Goal: Task Accomplishment & Management: Use online tool/utility

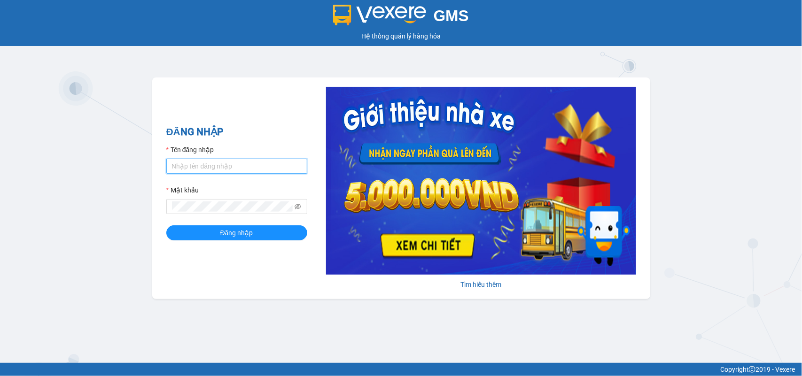
click at [179, 165] on input "Tên đăng nhập" at bounding box center [236, 166] width 141 height 15
click at [166, 225] on button "Đăng nhập" at bounding box center [236, 232] width 141 height 15
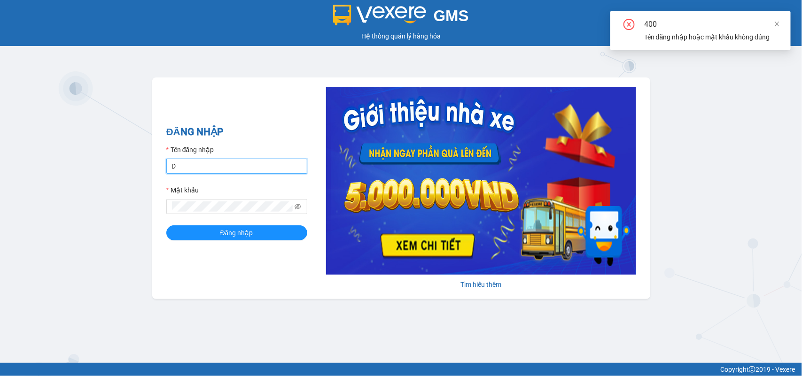
drag, startPoint x: 191, startPoint y: 165, endPoint x: 187, endPoint y: 167, distance: 4.9
click at [191, 165] on input "D" at bounding box center [236, 166] width 141 height 15
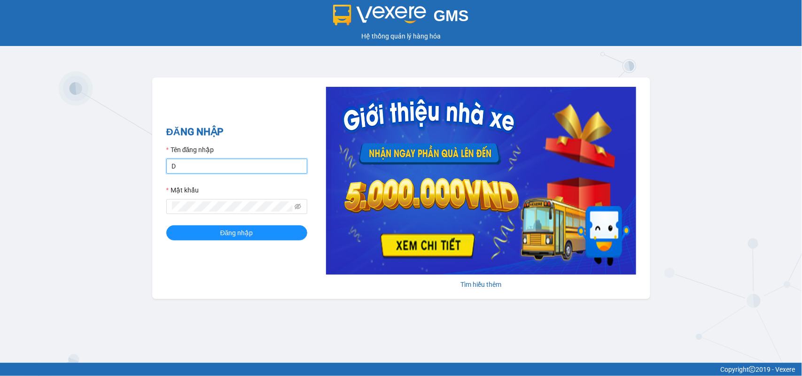
type input "dienkhanh.phucanex"
click at [246, 238] on span "Đăng nhập" at bounding box center [236, 233] width 33 height 10
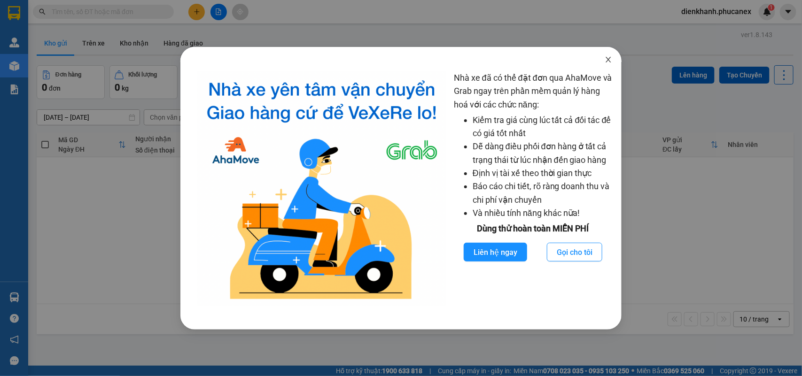
click at [605, 57] on icon "close" at bounding box center [609, 60] width 8 height 8
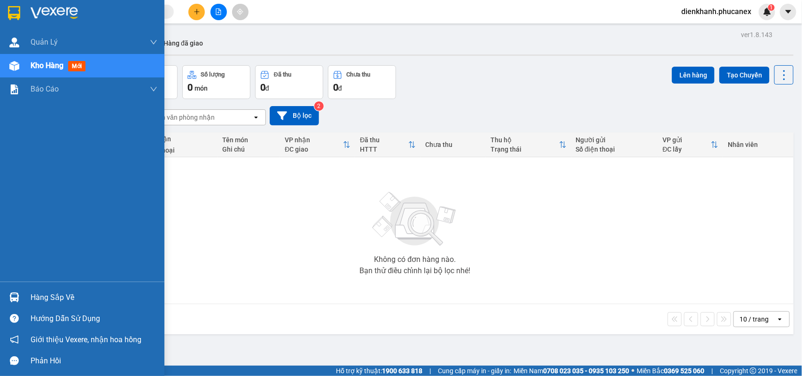
click at [38, 63] on span "Kho hàng" at bounding box center [47, 65] width 33 height 9
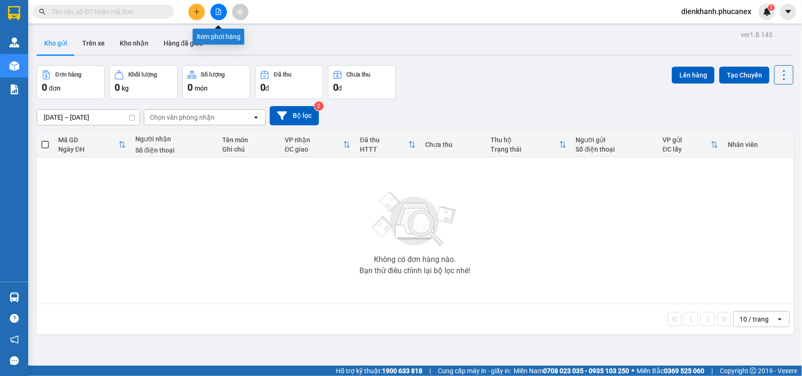
click at [217, 8] on button at bounding box center [218, 12] width 16 height 16
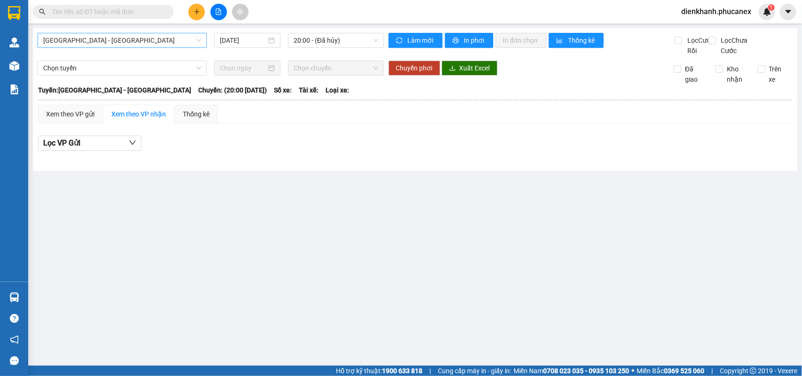
click at [159, 40] on span "Nha Trang - Sài Gòn" at bounding box center [122, 40] width 158 height 14
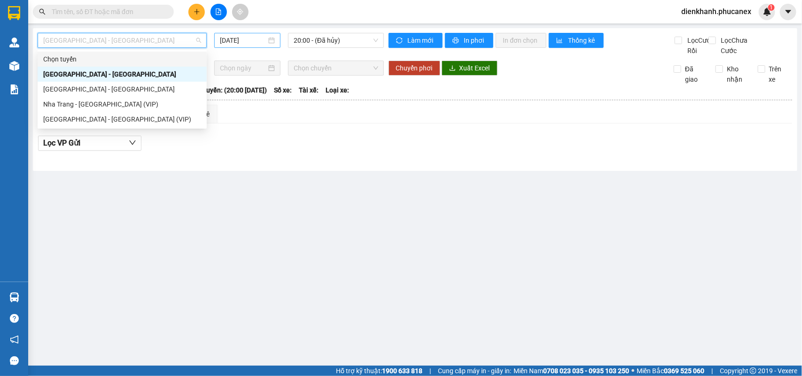
click at [249, 44] on input "12/09/2025" at bounding box center [243, 40] width 47 height 10
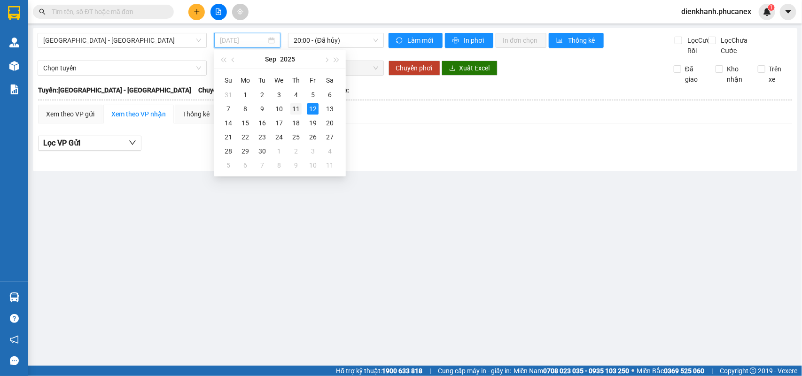
click at [294, 107] on div "11" at bounding box center [295, 108] width 11 height 11
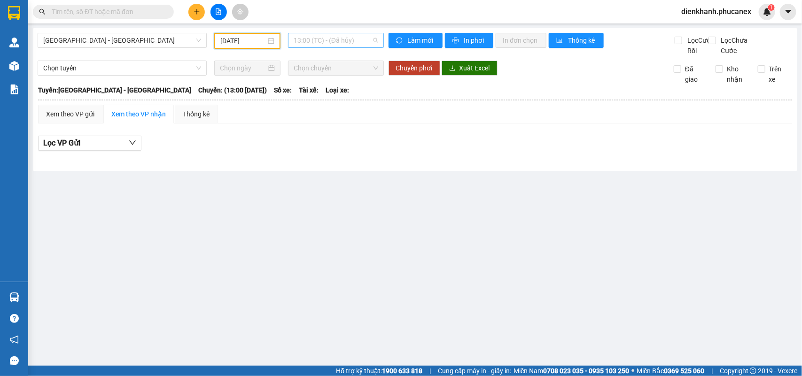
click at [315, 38] on span "13:00 (TC) - (Đã hủy)" at bounding box center [336, 40] width 84 height 14
click at [309, 86] on div "20:00 - (Đã hủy)" at bounding box center [330, 89] width 73 height 10
click at [325, 40] on span "20:00 - (Đã hủy)" at bounding box center [336, 40] width 84 height 14
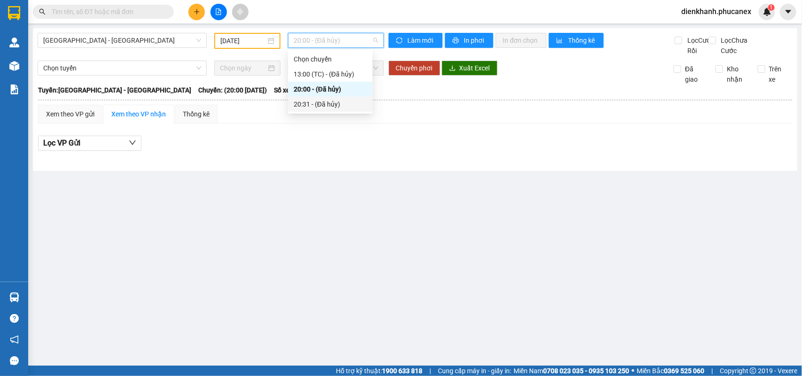
click at [315, 101] on div "20:31 - (Đã hủy)" at bounding box center [330, 104] width 73 height 10
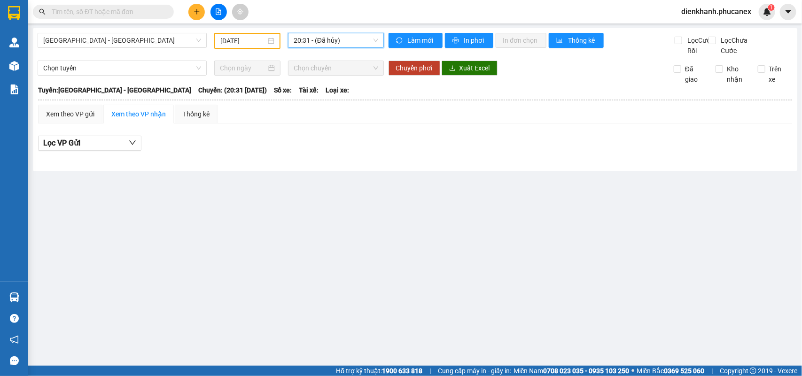
drag, startPoint x: 421, startPoint y: 177, endPoint x: 417, endPoint y: 172, distance: 5.7
click at [419, 171] on div "Nha Trang - Sài Gòn 11/09/2025 20:31 20:31 - (Đã hủy) Làm mới In phơi In đơn ch…" at bounding box center [415, 99] width 764 height 143
click at [130, 38] on span "Nha Trang - Sài Gòn" at bounding box center [122, 40] width 158 height 14
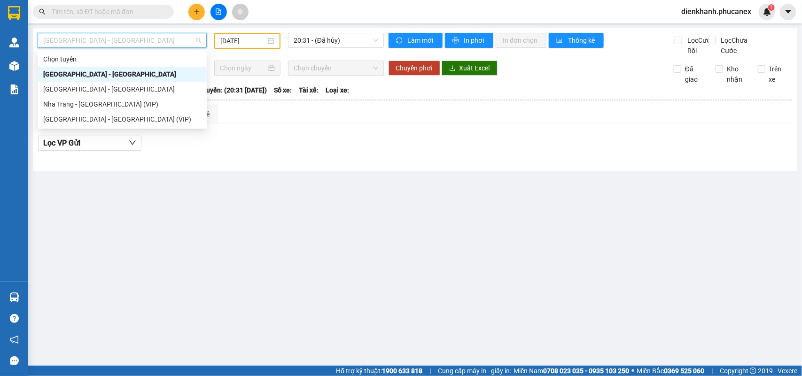
click at [97, 71] on div "Nha Trang - Sài Gòn" at bounding box center [122, 74] width 158 height 10
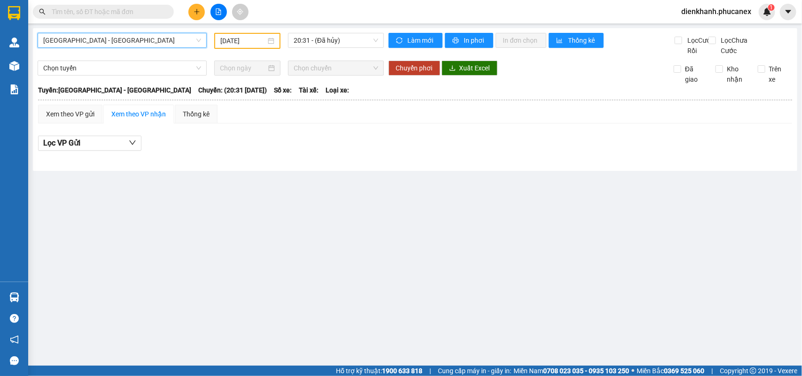
click at [316, 156] on div at bounding box center [415, 156] width 754 height 0
click at [259, 37] on input "11/09/2025" at bounding box center [243, 41] width 46 height 10
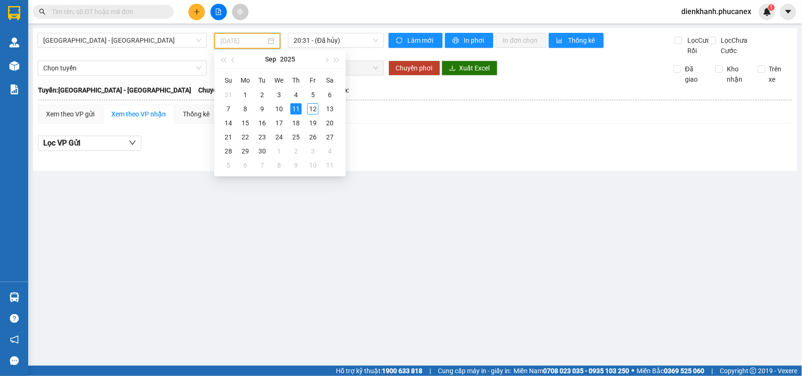
type input "11/09/2025"
click at [411, 184] on main "Nha Trang - Sài Gòn 11/09/2025 20:31 - (Đã hủy) Làm mới In phơi In đơn chọn Thố…" at bounding box center [401, 183] width 802 height 366
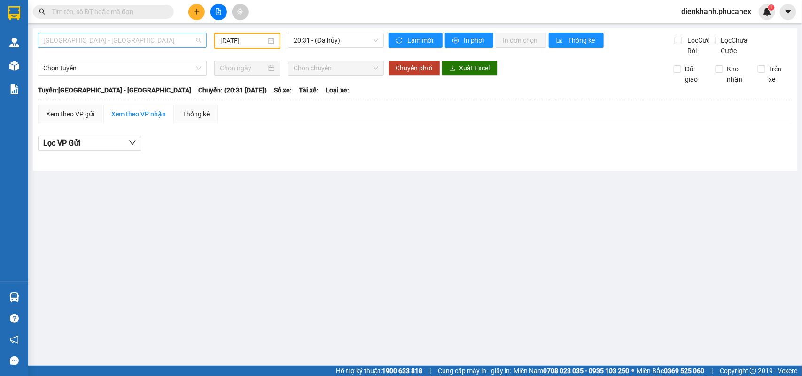
click at [171, 33] on span "Nha Trang - Sài Gòn" at bounding box center [122, 40] width 158 height 14
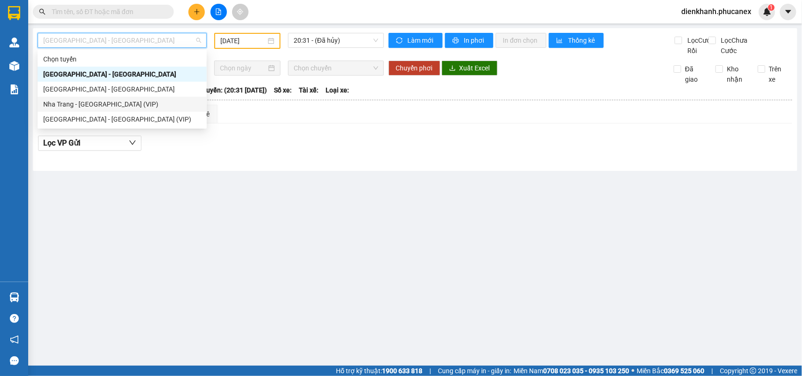
click at [95, 104] on div "Nha Trang - Sài Gòn (VIP)" at bounding box center [122, 104] width 158 height 10
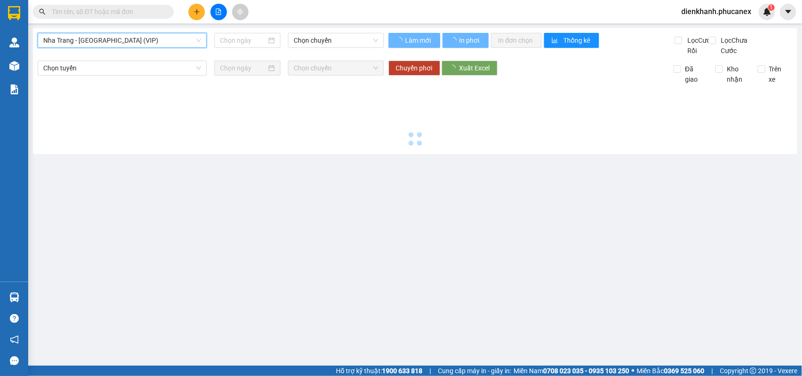
type input "12/09/2025"
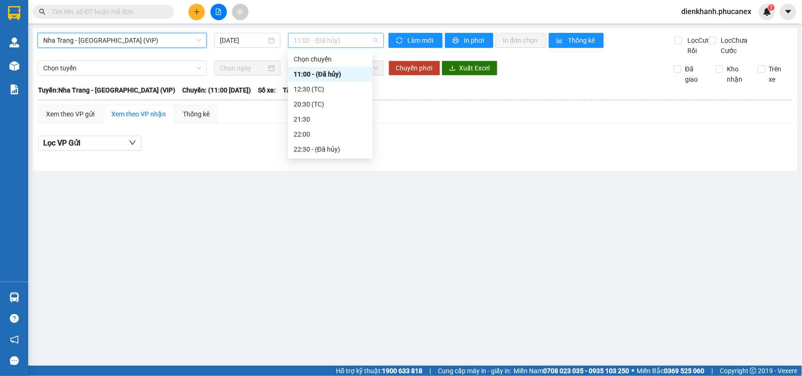
click at [335, 43] on span "11:00 - (Đã hủy)" at bounding box center [336, 40] width 84 height 14
click at [319, 91] on div "12:30 (TC)" at bounding box center [330, 89] width 73 height 10
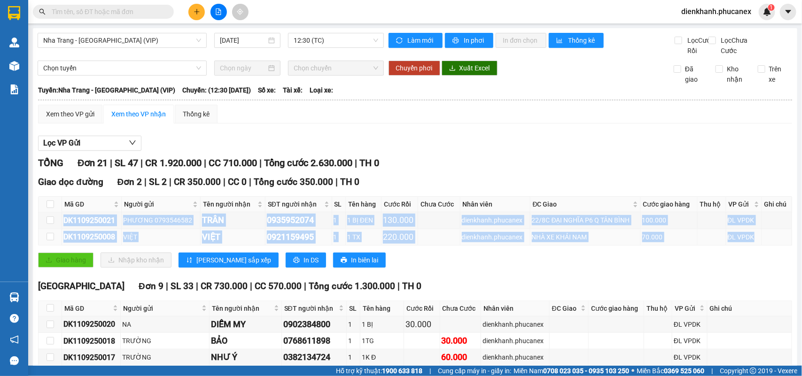
drag, startPoint x: 55, startPoint y: 228, endPoint x: 745, endPoint y: 255, distance: 690.6
click at [745, 246] on tbody "DK1109250021 PHƯƠNG 0793546582 TRÂN 0935952074 1 1 BỊ ĐEN 130.000 dienkhanh.phu…" at bounding box center [416, 228] width 754 height 33
copy tbody "DK1109250021 PHƯƠNG 0793546582 TRÂN 0935952074 1 1 BỊ ĐEN 130.000 dienkhanh.phu…"
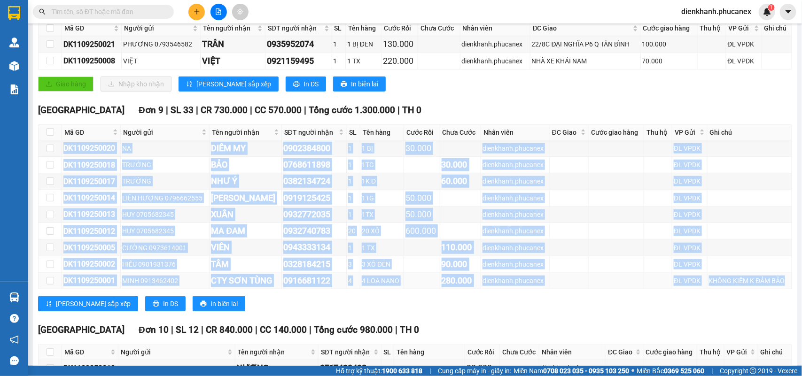
drag, startPoint x: 59, startPoint y: 157, endPoint x: 782, endPoint y: 297, distance: 736.8
click at [782, 290] on tbody "DK1109250020 NA DIỄM MY 0902384800 1 1 BỊ 30.000 dienkhanh.phucanex ĐL VPDK DK1…" at bounding box center [416, 214] width 754 height 149
copy tbody "DK1109250020 NA DIỄM MY 0902384800 1 1 BỊ 30.000 dienkhanh.phucanex ĐL VPDK DK1…"
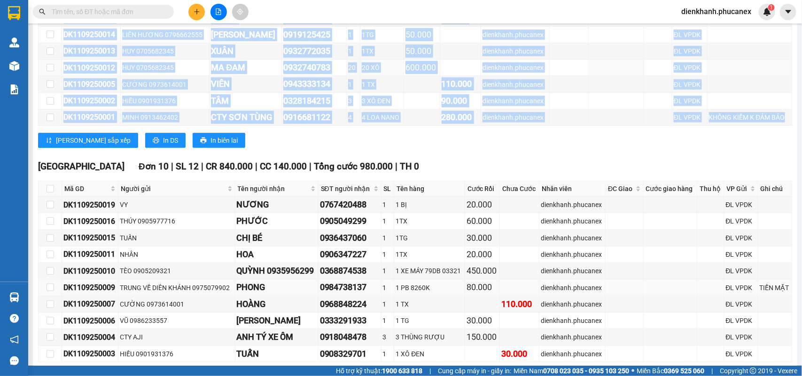
scroll to position [398, 0]
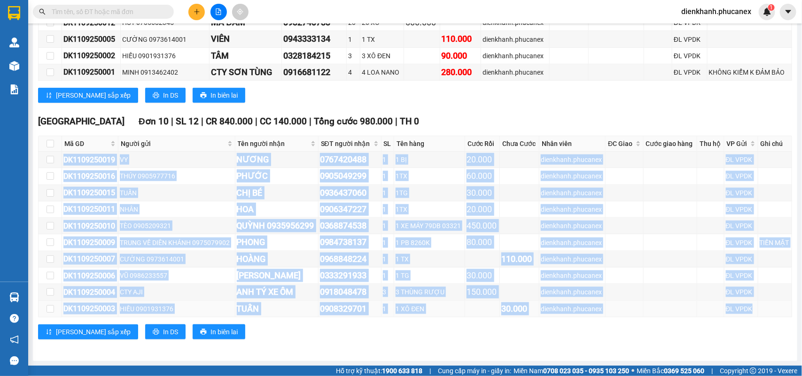
drag, startPoint x: 61, startPoint y: 154, endPoint x: 747, endPoint y: 313, distance: 704.6
click at [747, 313] on tbody "DK1109250019 VY NƯƠNG 0767420488 1 1 BỊ 20.000 dienkhanh.phucanex ĐL VPDK DK110…" at bounding box center [416, 235] width 754 height 166
copy tbody "DK1109250019 VY NƯƠNG 0767420488 1 1 BỊ 20.000 dienkhanh.phucanex ĐL VPDK DK110…"
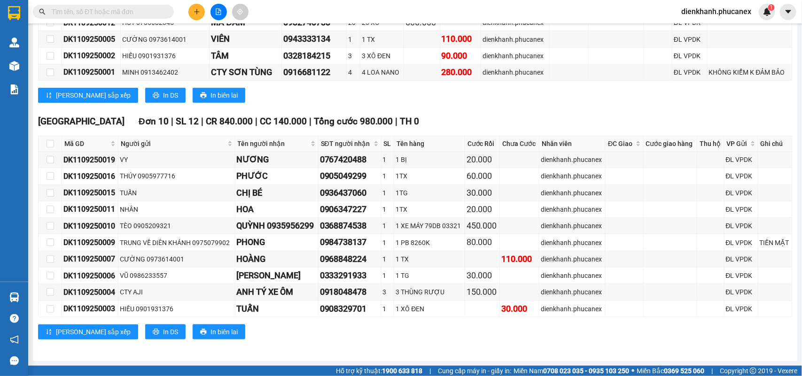
click at [698, 10] on span "dienkhanh.phucanex" at bounding box center [716, 12] width 85 height 12
click at [707, 30] on span "Đăng xuất" at bounding box center [720, 29] width 65 height 10
